Goal: Information Seeking & Learning: Learn about a topic

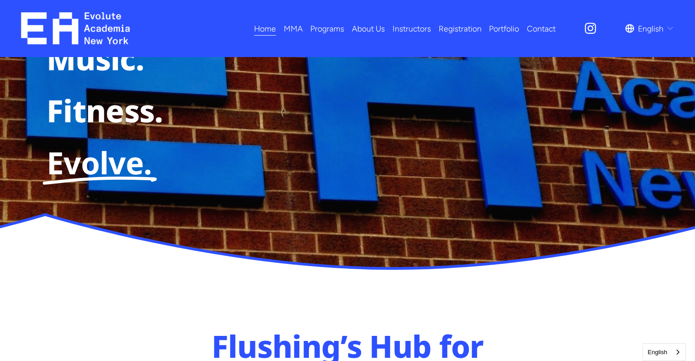
scroll to position [228, 0]
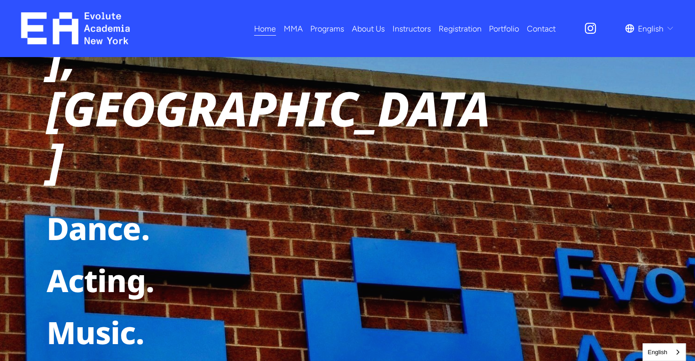
click at [0, 0] on span "Adults MMA" at bounding box center [0, 0] width 0 height 0
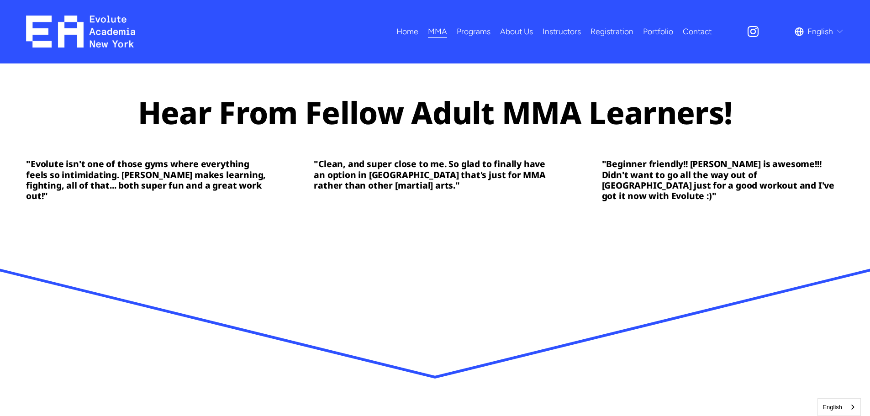
scroll to position [2588, 0]
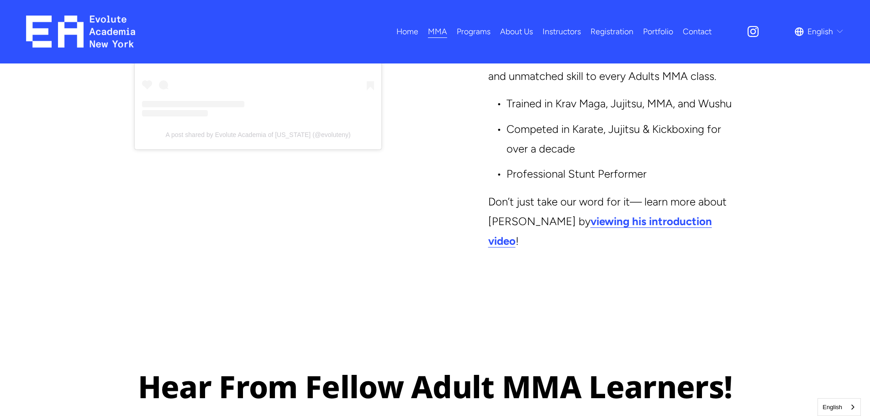
click at [538, 29] on nav "Home MMA Adults MMA Kids MMA Programs All Programs Dance Acting" at bounding box center [554, 32] width 315 height 16
click at [551, 30] on link "Instructors" at bounding box center [562, 32] width 38 height 16
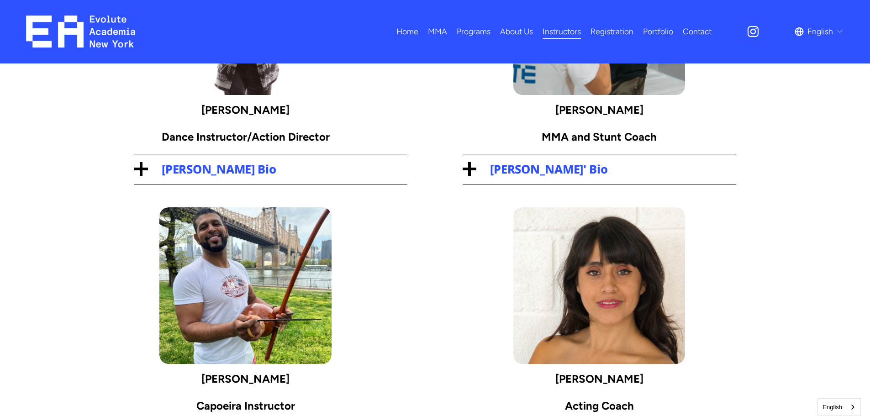
scroll to position [228, 0]
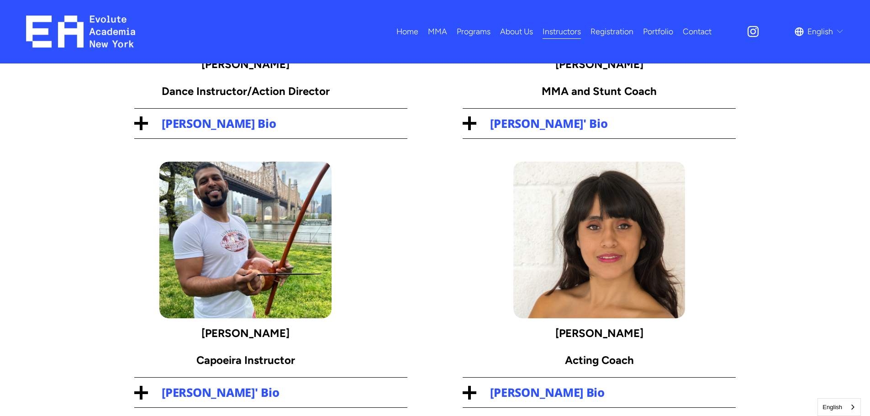
click at [135, 398] on div at bounding box center [141, 393] width 14 height 14
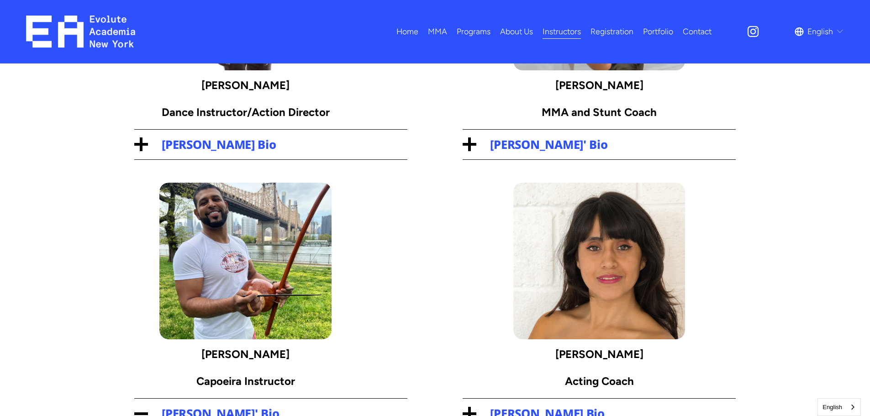
scroll to position [25, 0]
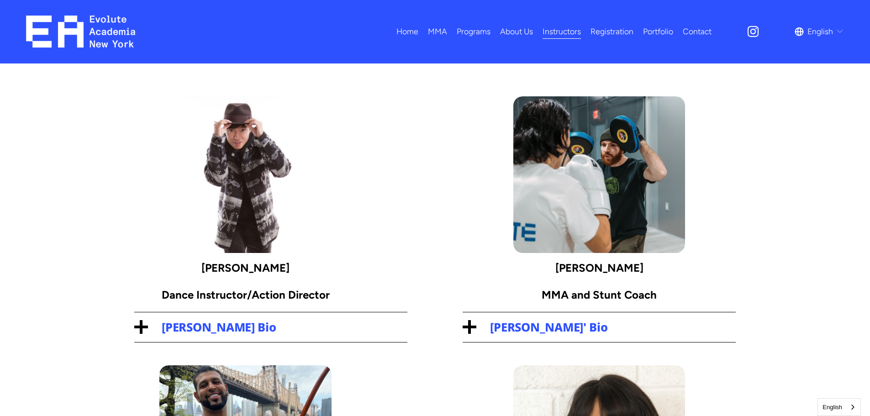
click at [468, 328] on div at bounding box center [469, 327] width 3 height 14
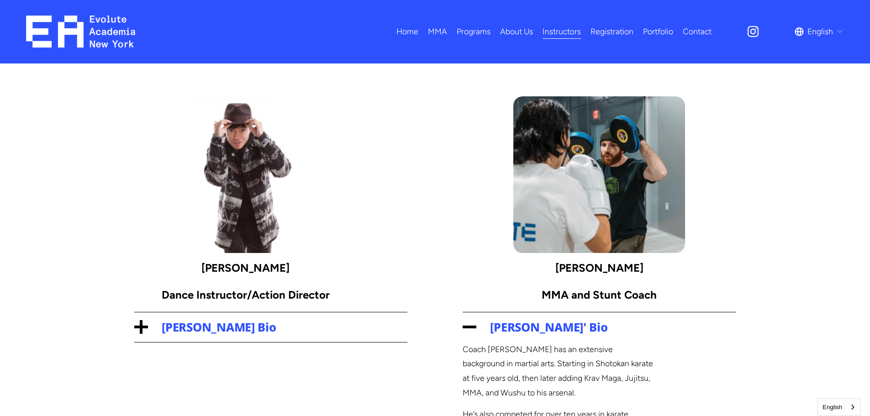
scroll to position [162, 0]
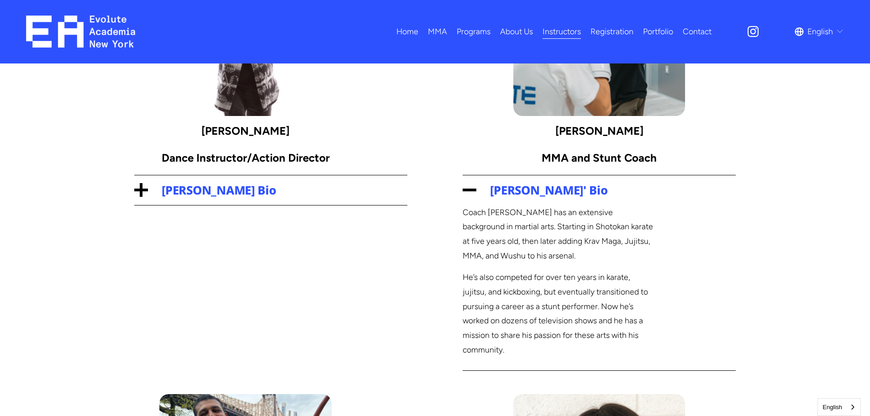
click at [143, 196] on div at bounding box center [141, 190] width 14 height 14
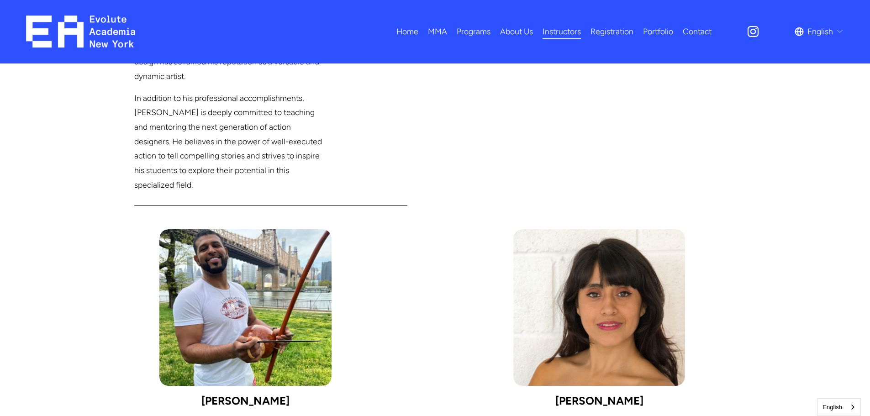
scroll to position [801, 0]
